Goal: Use online tool/utility: Utilize a website feature to perform a specific function

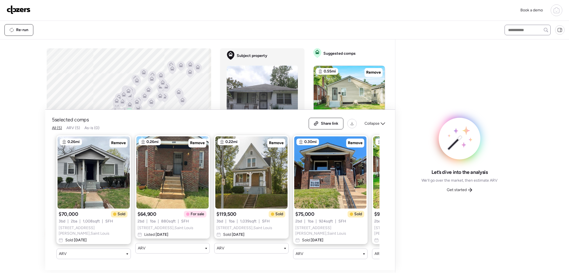
scroll to position [218, 0]
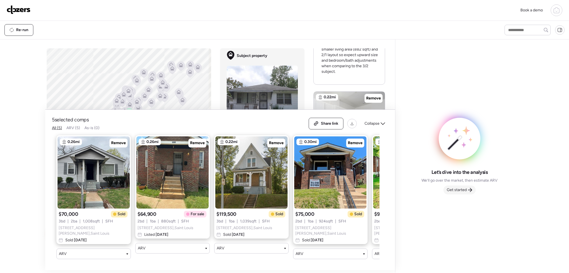
click at [468, 189] on div "Get started" at bounding box center [460, 190] width 32 height 9
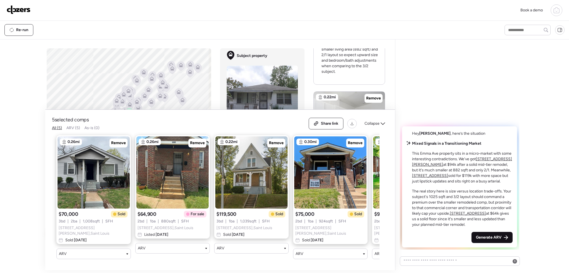
click at [488, 242] on div "Generate ARV" at bounding box center [492, 237] width 41 height 11
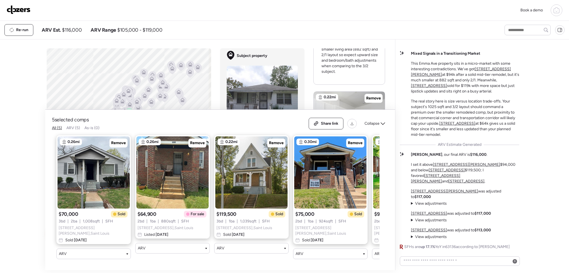
click at [23, 9] on img at bounding box center [19, 9] width 24 height 9
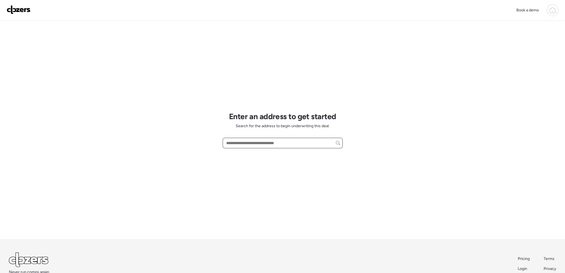
click at [284, 143] on input "text" at bounding box center [282, 143] width 115 height 8
click at [284, 153] on span "[STREET_ADDRESS][PERSON_NAME]" at bounding box center [258, 154] width 67 height 6
type input "**********"
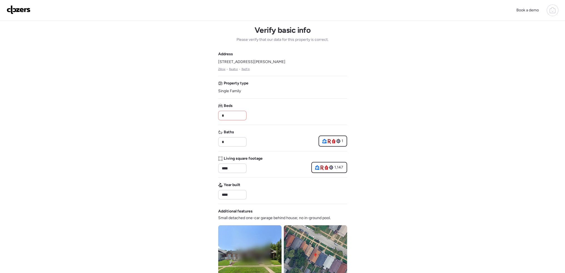
click at [240, 118] on input "*" at bounding box center [232, 116] width 23 height 8
type input "*"
click at [230, 138] on input "*" at bounding box center [232, 142] width 23 height 8
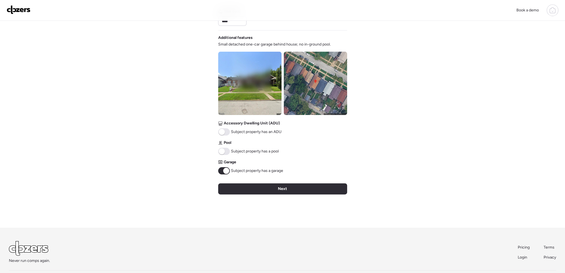
scroll to position [195, 0]
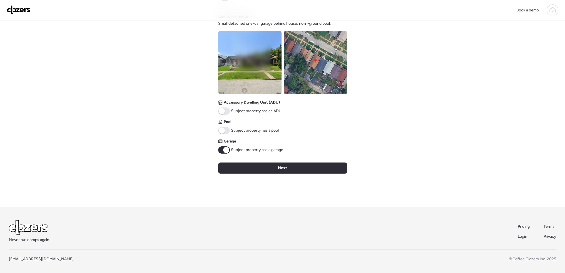
type input "*"
click at [226, 152] on span at bounding box center [226, 150] width 6 height 6
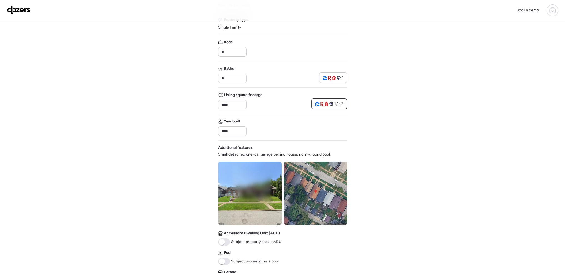
scroll to position [111, 0]
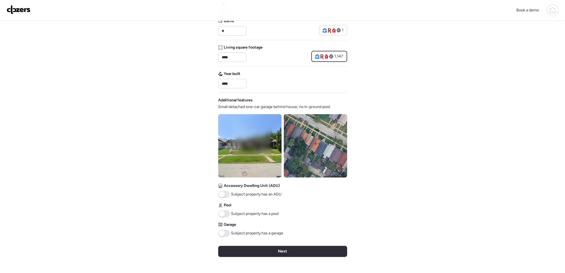
click at [220, 232] on span at bounding box center [222, 233] width 6 height 6
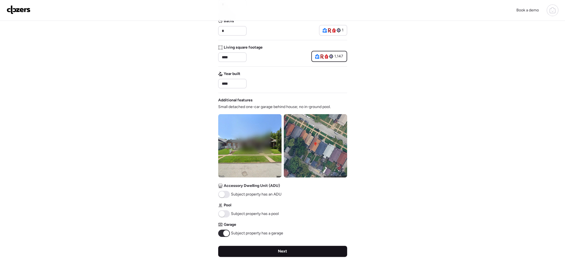
click at [270, 254] on div "Next" at bounding box center [282, 251] width 129 height 11
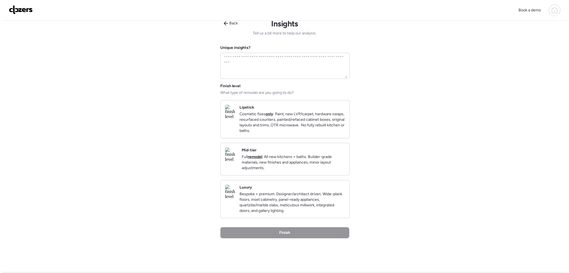
scroll to position [0, 0]
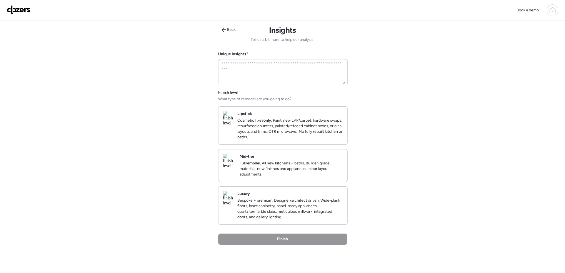
click at [312, 177] on p "Full remodel . All new kitchens + baths. Builder-grade materials, new finishes …" at bounding box center [291, 169] width 103 height 17
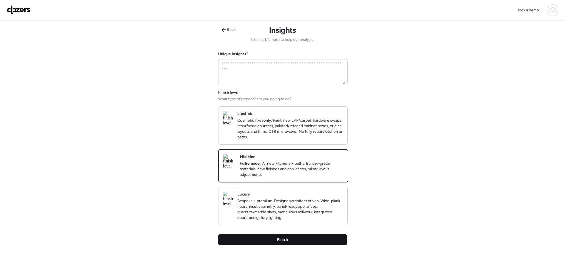
click at [286, 245] on div "Finish" at bounding box center [282, 239] width 129 height 11
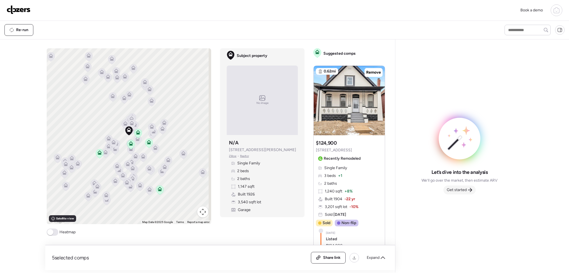
click at [455, 191] on span "Get started" at bounding box center [457, 190] width 20 height 6
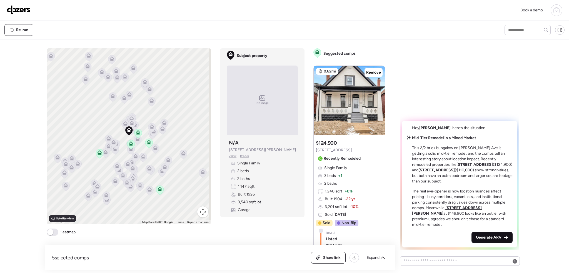
click at [478, 239] on span "Generate ARV" at bounding box center [489, 238] width 26 height 6
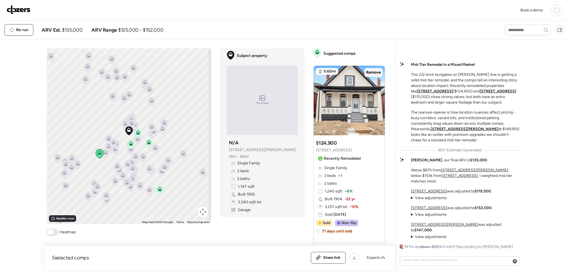
click at [366, 74] on span "Remove" at bounding box center [373, 73] width 15 height 6
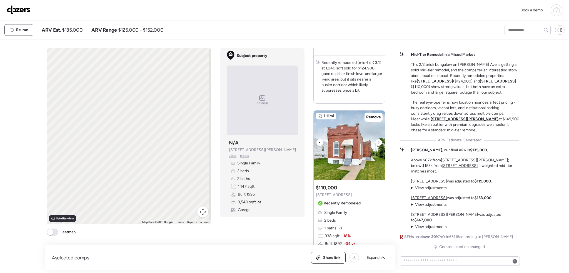
scroll to position [195, 0]
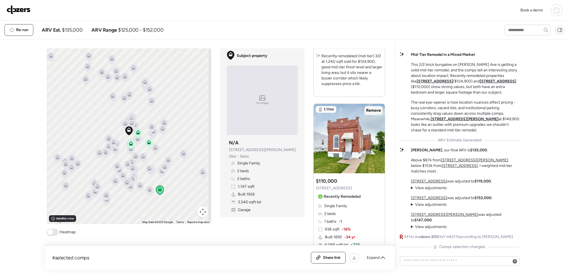
click at [374, 112] on span "Remove" at bounding box center [373, 111] width 15 height 6
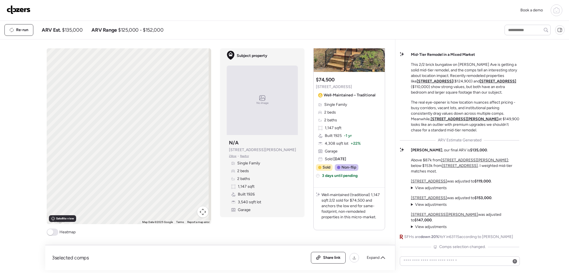
scroll to position [1022, 0]
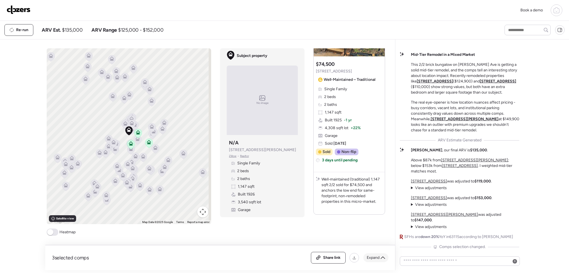
click at [374, 258] on span "Expand" at bounding box center [373, 258] width 13 height 6
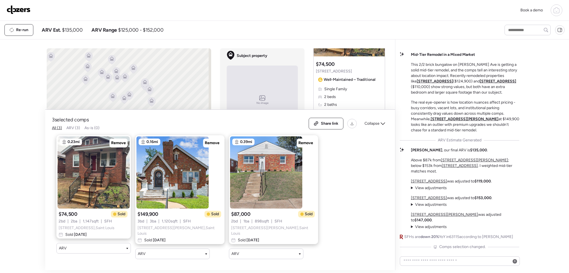
click at [378, 124] on span "Collapse" at bounding box center [372, 124] width 15 height 6
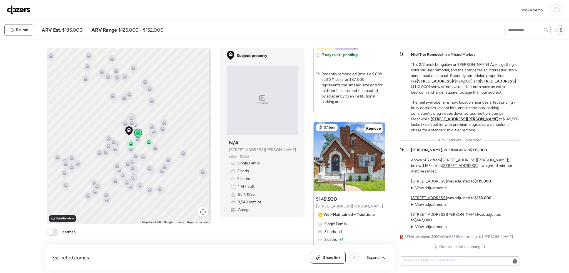
scroll to position [549, 0]
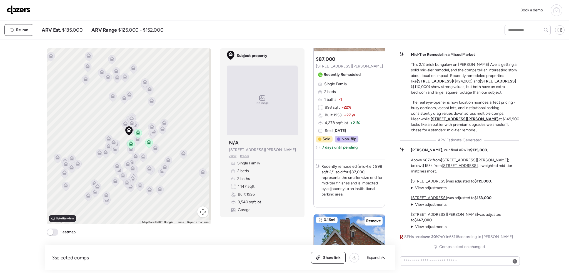
click at [54, 232] on span at bounding box center [53, 232] width 12 height 7
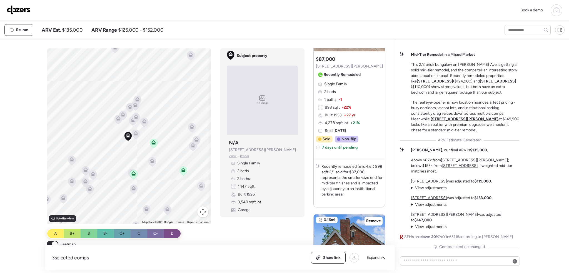
drag, startPoint x: 122, startPoint y: 121, endPoint x: 120, endPoint y: 135, distance: 13.8
click at [117, 162] on div "To activate drag with keyboard, press Alt + Enter. Once in keyboard drag state,…" at bounding box center [129, 136] width 165 height 176
click at [134, 137] on icon at bounding box center [136, 138] width 4 height 2
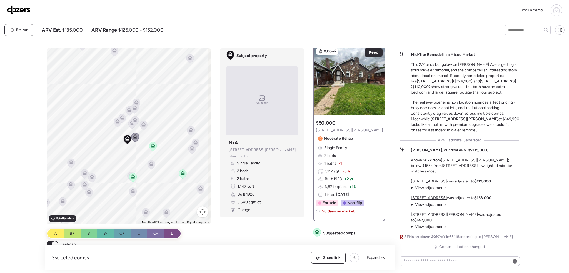
scroll to position [0, 0]
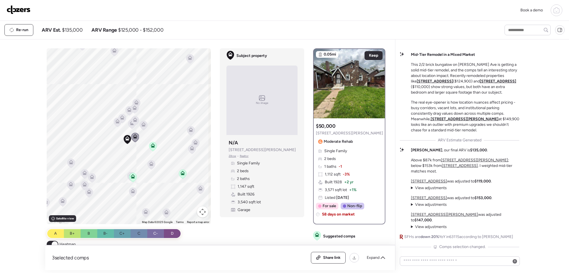
click at [141, 124] on icon at bounding box center [143, 123] width 4 height 3
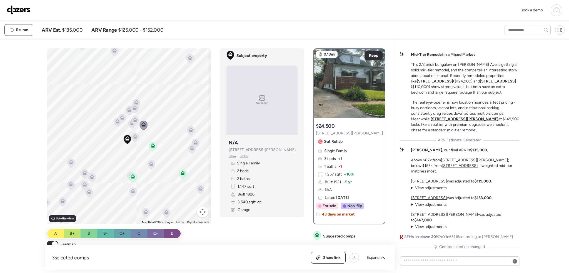
click at [129, 125] on icon at bounding box center [132, 124] width 8 height 9
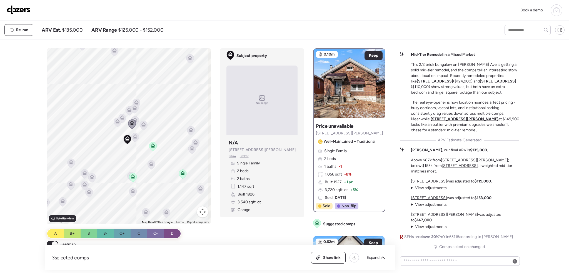
click at [134, 120] on icon at bounding box center [132, 124] width 8 height 9
click at [134, 119] on icon at bounding box center [135, 120] width 4 height 4
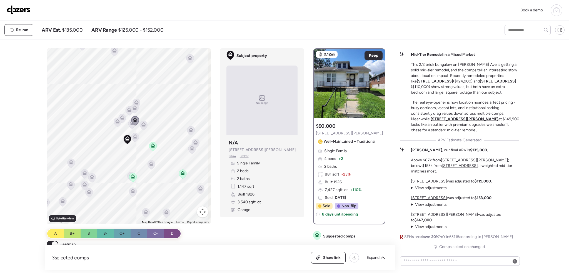
click at [121, 117] on icon at bounding box center [122, 117] width 4 height 4
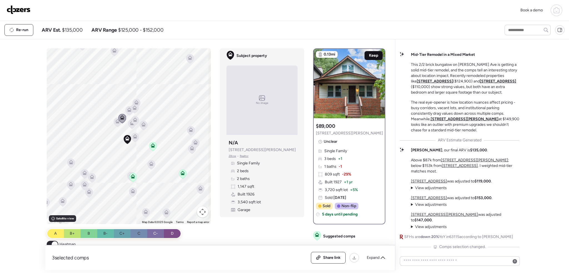
click at [369, 55] on span "Keep" at bounding box center [373, 56] width 9 height 6
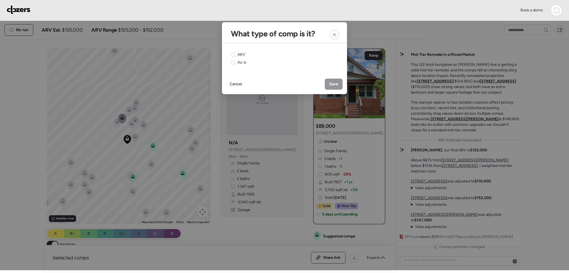
drag, startPoint x: 235, startPoint y: 54, endPoint x: 277, endPoint y: 69, distance: 44.9
click at [236, 54] on div "ARV" at bounding box center [238, 55] width 14 height 6
click at [336, 82] on span "Save" at bounding box center [333, 84] width 9 height 6
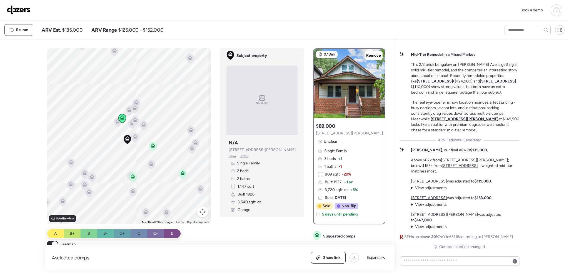
click at [128, 110] on icon at bounding box center [130, 111] width 4 height 2
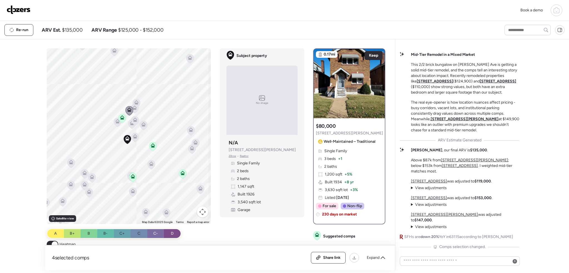
click at [134, 108] on icon at bounding box center [135, 109] width 4 height 2
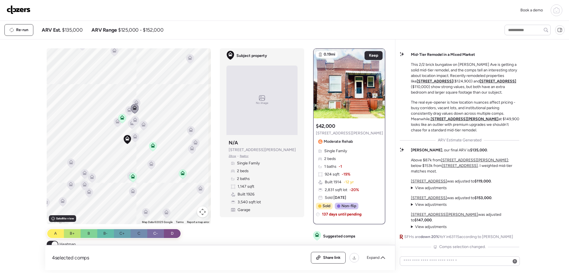
click at [128, 108] on icon at bounding box center [129, 109] width 4 height 3
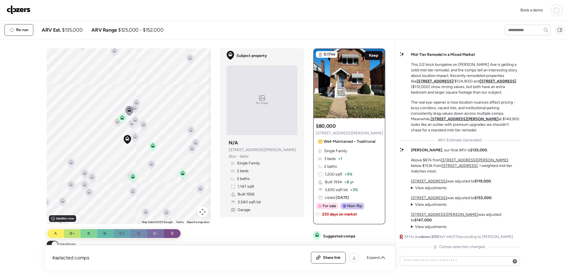
click at [366, 55] on div "Keep" at bounding box center [374, 55] width 18 height 9
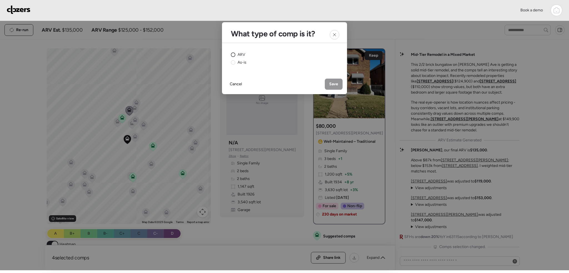
drag, startPoint x: 237, startPoint y: 56, endPoint x: 242, endPoint y: 56, distance: 5.9
click at [238, 56] on div "ARV" at bounding box center [238, 55] width 14 height 6
click at [341, 84] on div "Save" at bounding box center [334, 84] width 18 height 11
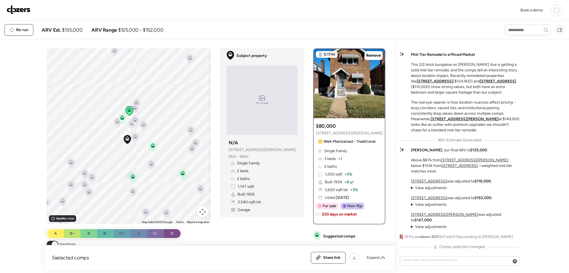
click at [136, 102] on icon at bounding box center [136, 102] width 4 height 4
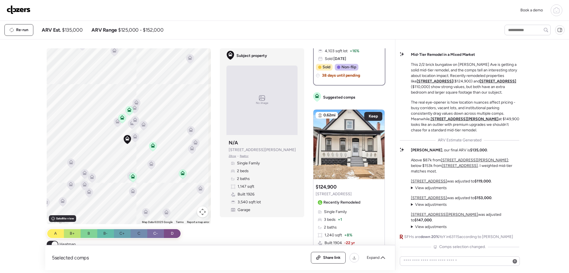
scroll to position [306, 0]
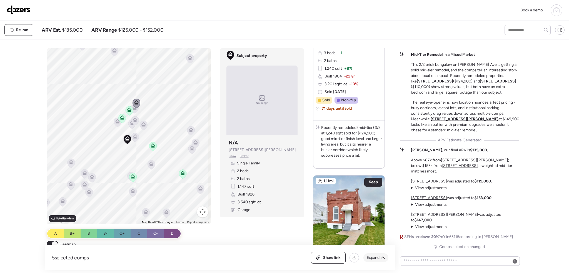
click at [376, 262] on div "Expand" at bounding box center [376, 258] width 25 height 9
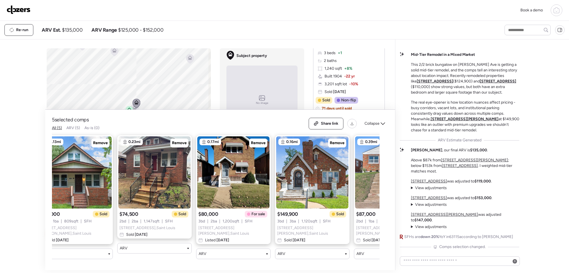
scroll to position [0, 0]
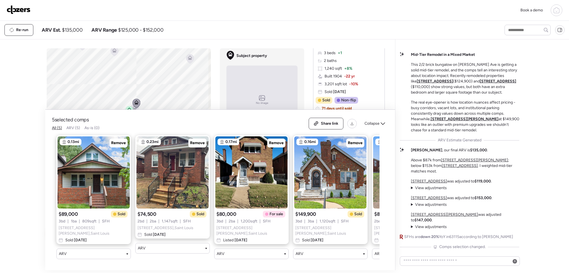
drag, startPoint x: 220, startPoint y: 263, endPoint x: 214, endPoint y: 264, distance: 6.4
click at [214, 264] on div "5 selected comps All (5) ARV (5) As-is (0) Share link Collapse 0.13mi Remove $8…" at bounding box center [220, 190] width 350 height 161
click at [22, 30] on span "Re-run" at bounding box center [22, 30] width 12 height 6
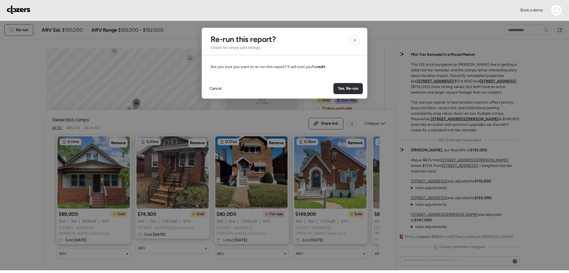
drag, startPoint x: 351, startPoint y: 40, endPoint x: 354, endPoint y: 66, distance: 25.4
click at [352, 41] on div at bounding box center [354, 40] width 9 height 9
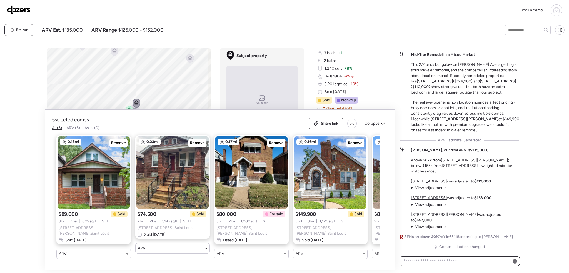
click at [442, 260] on textarea at bounding box center [460, 261] width 115 height 8
type textarea "**********"
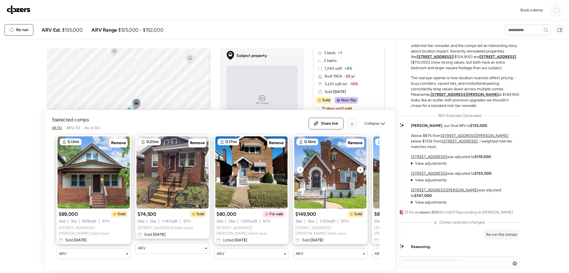
click at [327, 181] on img at bounding box center [330, 172] width 72 height 72
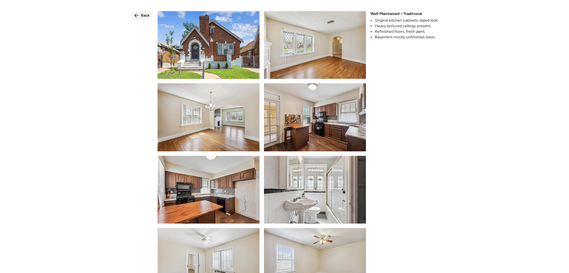
click at [141, 15] on span "Back" at bounding box center [145, 16] width 9 height 6
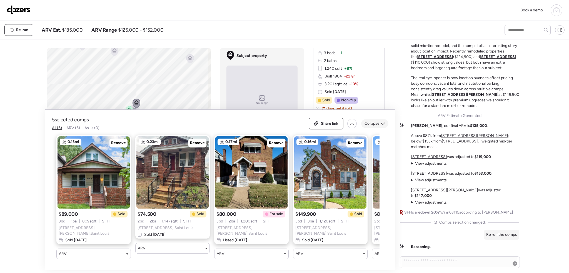
click at [377, 126] on span "Collapse" at bounding box center [372, 124] width 15 height 6
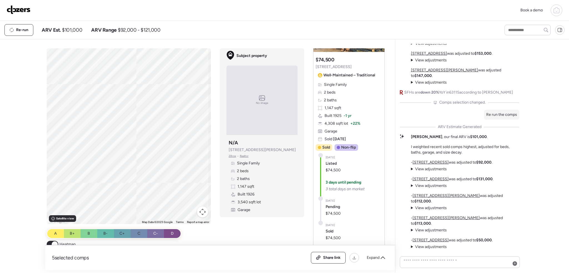
scroll to position [1205, 0]
